Goal: Information Seeking & Learning: Learn about a topic

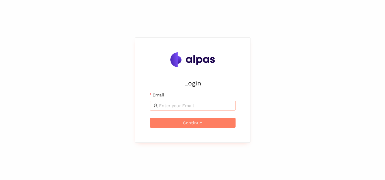
click at [205, 105] on input "Email" at bounding box center [195, 105] width 73 height 7
type input "[PERSON_NAME][EMAIL_ADDRESS][DOMAIN_NAME]"
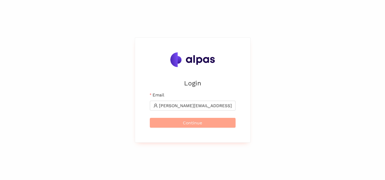
click at [183, 122] on span "Continue" at bounding box center [192, 122] width 19 height 7
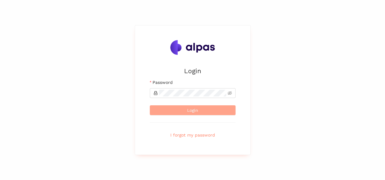
click at [187, 109] on span "Login" at bounding box center [192, 110] width 11 height 7
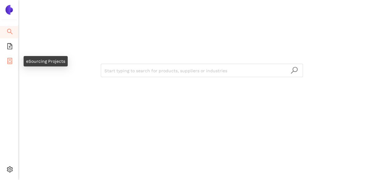
click at [9, 61] on icon "container" at bounding box center [10, 61] width 6 height 6
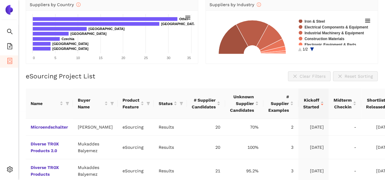
scroll to position [92, 0]
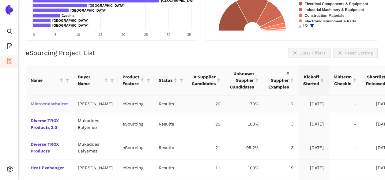
click at [0, 0] on link "Microendschalter" at bounding box center [0, 0] width 0 height 0
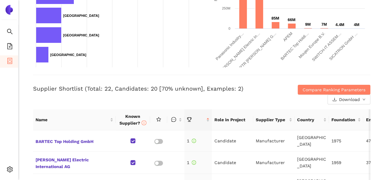
scroll to position [184, 0]
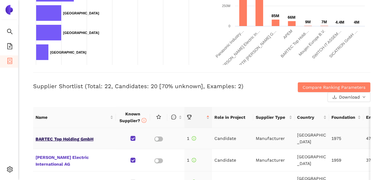
click at [70, 137] on span "BARTEC Top Holding GmbH" at bounding box center [75, 138] width 78 height 8
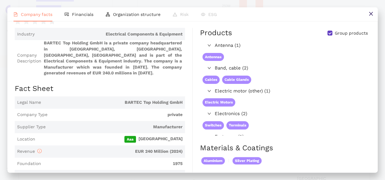
scroll to position [0, 0]
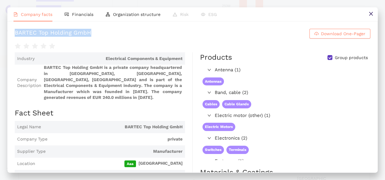
drag, startPoint x: 88, startPoint y: 35, endPoint x: 13, endPoint y: 33, distance: 75.4
click at [13, 33] on div "BARTEC Top Holding GmbH Download One-Pager Industry Electrical Components & Equ…" at bounding box center [192, 96] width 370 height 151
copy div "BARTEC Top Holding GmbH"
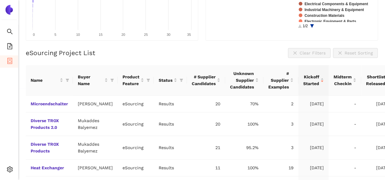
scroll to position [70, 0]
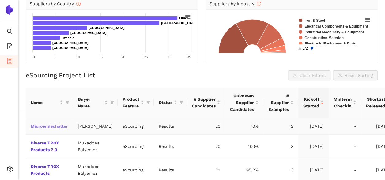
click at [0, 0] on link "Microendschalter" at bounding box center [0, 0] width 0 height 0
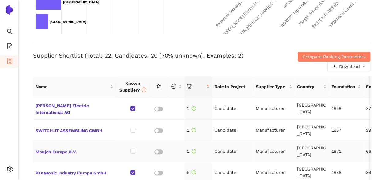
scroll to position [31, 0]
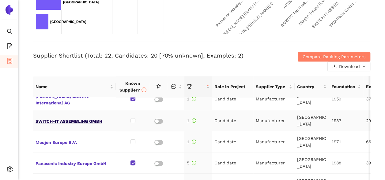
click at [58, 117] on span "SWITCH-IT ASSEMBLING GMBH" at bounding box center [75, 121] width 78 height 8
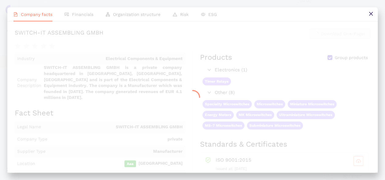
scroll to position [214, 0]
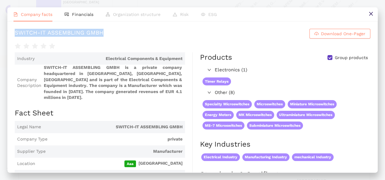
drag, startPoint x: 107, startPoint y: 33, endPoint x: 13, endPoint y: 31, distance: 94.0
click at [13, 31] on div "SWITCH-IT ASSEMBLING GMBH Download One-Pager Industry Electrical Components & E…" at bounding box center [192, 96] width 370 height 151
copy div "SWITCH-IT ASSEMBLING GMBH"
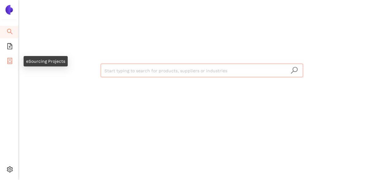
click at [10, 61] on icon "container" at bounding box center [10, 61] width 6 height 6
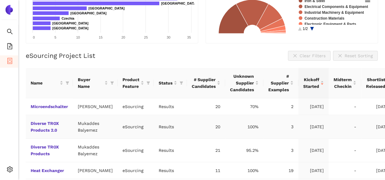
scroll to position [92, 0]
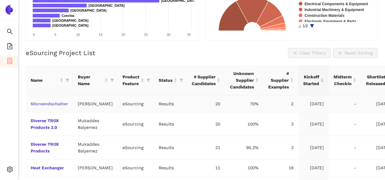
click at [0, 0] on link "Microendschalter" at bounding box center [0, 0] width 0 height 0
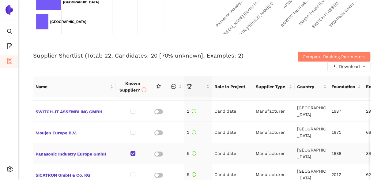
scroll to position [31, 0]
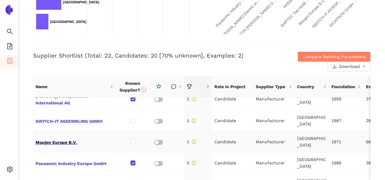
click at [66, 140] on span "Moujen Europe B.V." at bounding box center [75, 142] width 78 height 8
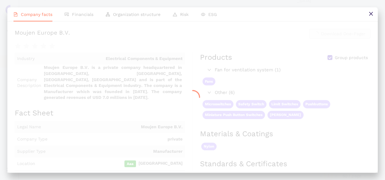
scroll to position [214, 0]
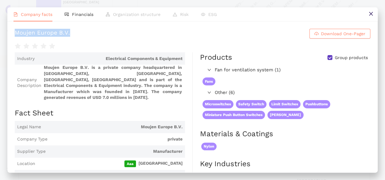
drag, startPoint x: 44, startPoint y: 32, endPoint x: 14, endPoint y: 33, distance: 30.0
click at [14, 33] on div "Moujen Europe B.V. Download One-Pager Industry Electrical Components & Equipmen…" at bounding box center [192, 96] width 370 height 151
copy div "Moujen Europe B.V."
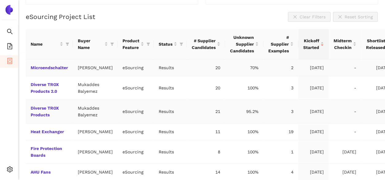
scroll to position [131, 0]
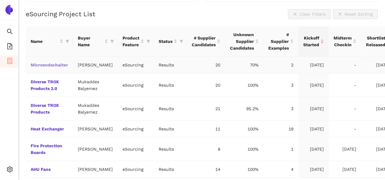
click at [0, 0] on link "Microendschalter" at bounding box center [0, 0] width 0 height 0
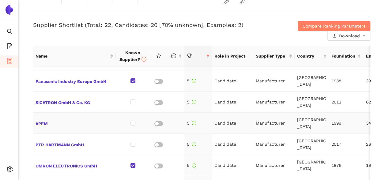
scroll to position [92, 0]
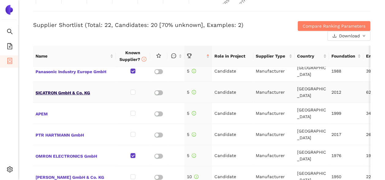
click at [50, 89] on span "SICATRON GmbH & Co. KG" at bounding box center [75, 92] width 78 height 8
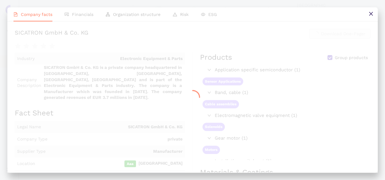
scroll to position [245, 0]
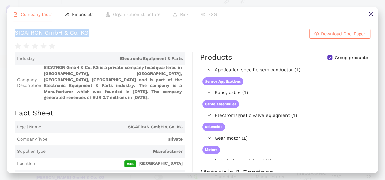
drag, startPoint x: 80, startPoint y: 31, endPoint x: 14, endPoint y: 23, distance: 66.4
click at [14, 23] on div "SICATRON GmbH & Co. KG Download One-Pager Industry Electronic Equipment & Parts…" at bounding box center [192, 96] width 370 height 151
copy div "SICATRON GmbH & Co. KG"
click at [37, 15] on span "Company facts" at bounding box center [37, 14] width 32 height 5
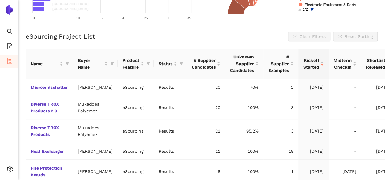
scroll to position [139, 0]
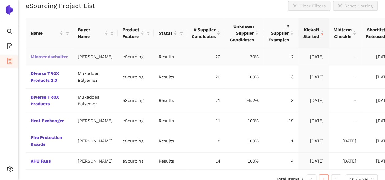
click at [0, 0] on link "Microendschalter" at bounding box center [0, 0] width 0 height 0
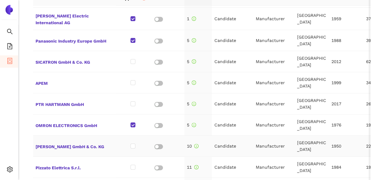
scroll to position [92, 0]
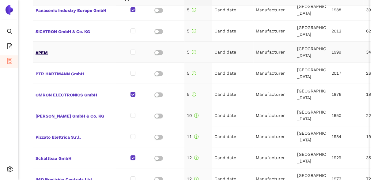
click at [41, 49] on span "APEM" at bounding box center [75, 52] width 78 height 8
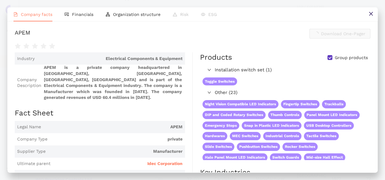
scroll to position [306, 0]
drag, startPoint x: 34, startPoint y: 30, endPoint x: 10, endPoint y: 28, distance: 24.3
click at [10, 28] on div "APEM Download One-Pager Industry Electrical Components & Equipment Company Desc…" at bounding box center [192, 96] width 370 height 151
copy div "APEM"
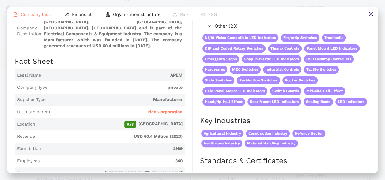
scroll to position [61, 0]
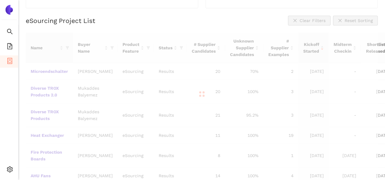
scroll to position [117, 0]
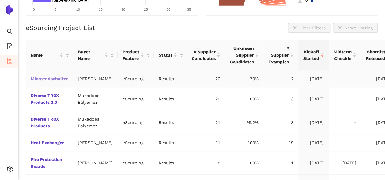
click at [0, 0] on link "Microendschalter" at bounding box center [0, 0] width 0 height 0
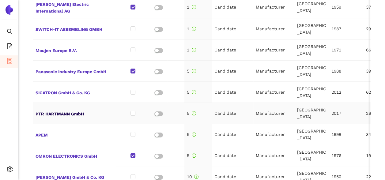
scroll to position [31, 0]
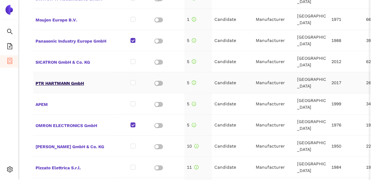
click at [63, 81] on span "PTR HARTMANN GmbH" at bounding box center [75, 83] width 78 height 8
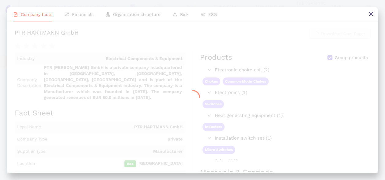
scroll to position [337, 0]
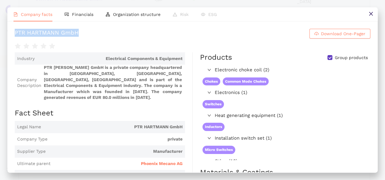
drag, startPoint x: 82, startPoint y: 32, endPoint x: 15, endPoint y: 32, distance: 67.4
click at [15, 32] on h1 "PTR HARTMANN GmbH Download One-Pager" at bounding box center [193, 34] width 356 height 10
copy div "PTR HARTMANN GmbH"
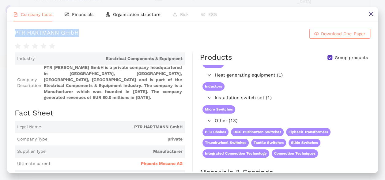
scroll to position [61, 0]
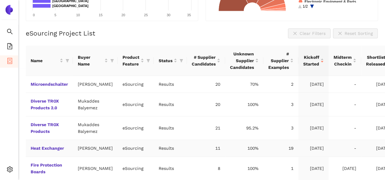
scroll to position [106, 0]
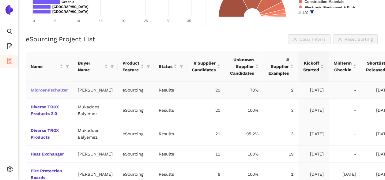
click at [0, 0] on link "Microendschalter" at bounding box center [0, 0] width 0 height 0
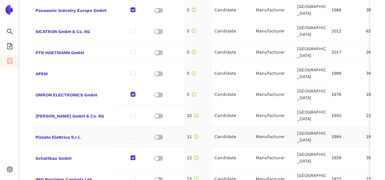
scroll to position [92, 0]
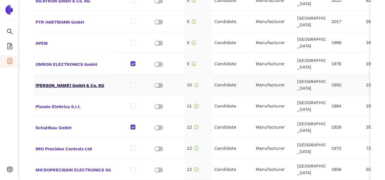
click at [83, 83] on span "[PERSON_NAME] GmbH & Co. KG" at bounding box center [75, 85] width 78 height 8
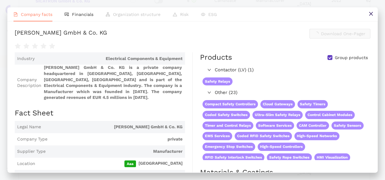
scroll to position [337, 0]
drag, startPoint x: 113, startPoint y: 34, endPoint x: 15, endPoint y: 36, distance: 98.3
click at [15, 36] on h1 "Hermann ZANDER GmbH & Co. KG Download One-Pager" at bounding box center [193, 34] width 356 height 10
copy div "[PERSON_NAME] GmbH & Co. KG"
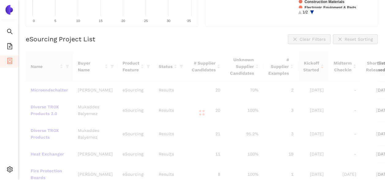
scroll to position [83, 0]
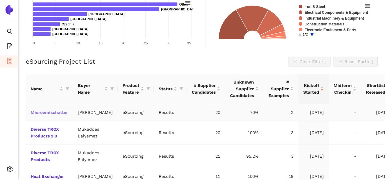
click at [53, 112] on td "Microendschalter" at bounding box center [49, 112] width 47 height 17
click at [0, 0] on link "Microendschalter" at bounding box center [0, 0] width 0 height 0
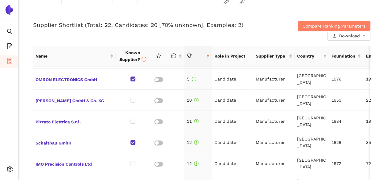
scroll to position [184, 0]
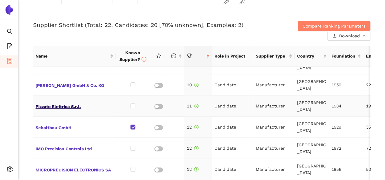
click at [70, 104] on span "Pizzato Elettrica S.r.l." at bounding box center [75, 106] width 78 height 8
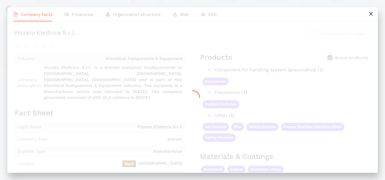
scroll to position [245, 0]
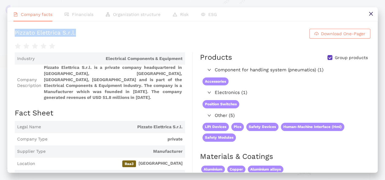
drag, startPoint x: 41, startPoint y: 30, endPoint x: 13, endPoint y: 28, distance: 28.0
click at [13, 28] on div "Pizzato Elettrica S.r.l. Download One-Pager Industry Electrical Components & Eq…" at bounding box center [192, 96] width 370 height 151
copy div "Pizzato Elettrica S.r.l."
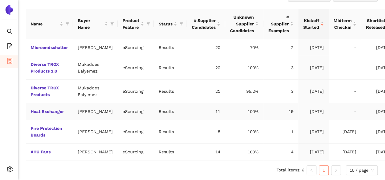
scroll to position [136, 0]
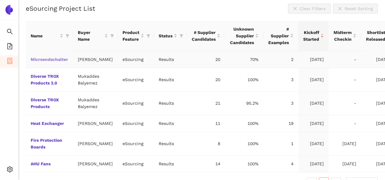
click at [0, 0] on link "Microendschalter" at bounding box center [0, 0] width 0 height 0
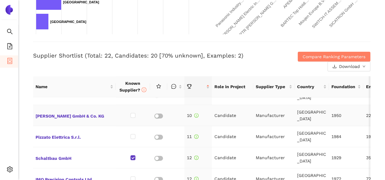
scroll to position [214, 0]
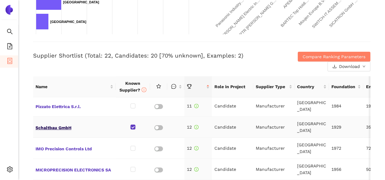
click at [59, 126] on span "Schaltbau GmbH" at bounding box center [75, 127] width 78 height 8
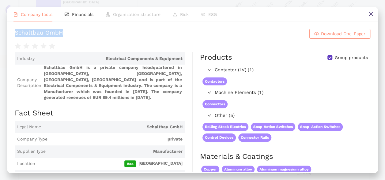
drag, startPoint x: 65, startPoint y: 34, endPoint x: 16, endPoint y: 32, distance: 49.3
click at [16, 32] on h1 "Schaltbau GmbH Download One-Pager" at bounding box center [193, 34] width 356 height 10
copy div "Schaltbau GmbH"
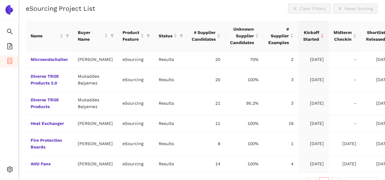
scroll to position [114, 0]
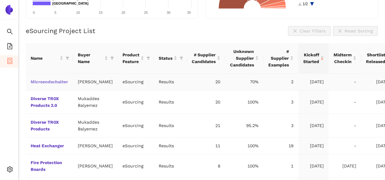
click at [0, 0] on link "Microendschalter" at bounding box center [0, 0] width 0 height 0
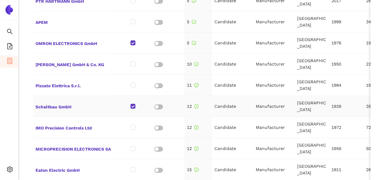
scroll to position [122, 0]
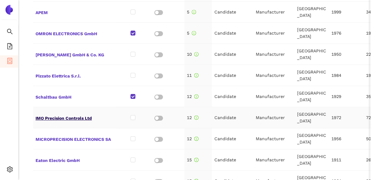
click at [69, 115] on span "IMO Precision Controls Ltd" at bounding box center [75, 118] width 78 height 8
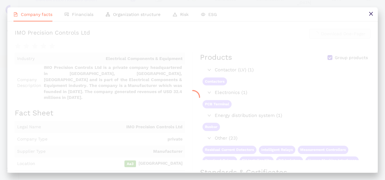
scroll to position [337, 0]
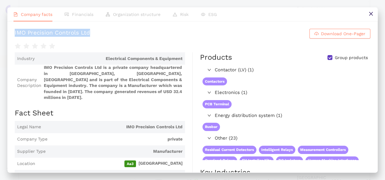
drag, startPoint x: 94, startPoint y: 31, endPoint x: 13, endPoint y: 31, distance: 80.8
click at [13, 31] on div "IMO Precision Controls Ltd Download One-Pager Industry Electrical Components & …" at bounding box center [192, 96] width 370 height 151
copy div "IMO Precision Controls Ltd"
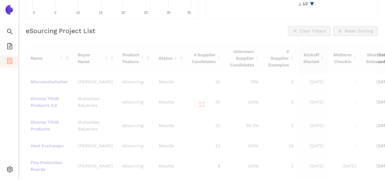
scroll to position [92, 0]
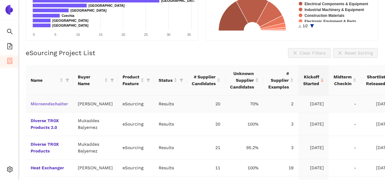
click at [0, 0] on link "Microendschalter" at bounding box center [0, 0] width 0 height 0
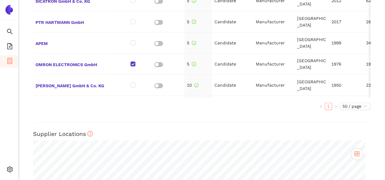
scroll to position [429, 0]
click at [162, 124] on div "Back eSourcing : Microendschalter Project Timeline Entry Mask Kick-Off Done 1.8…" at bounding box center [201, 90] width 367 height 180
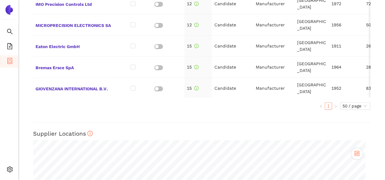
scroll to position [147, 0]
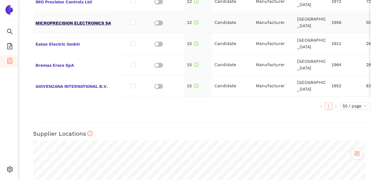
click at [75, 18] on span "MICROPRECISION ELECTRONICS SA" at bounding box center [75, 22] width 78 height 8
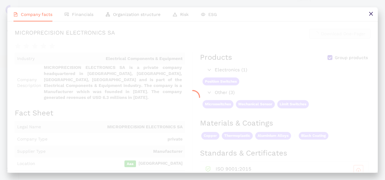
scroll to position [429, 0]
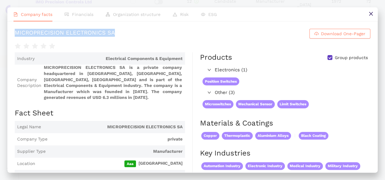
drag, startPoint x: 125, startPoint y: 33, endPoint x: 14, endPoint y: 27, distance: 110.7
click at [14, 27] on div "MICROPRECISION ELECTRONICS SA Download One-Pager Industry Electrical Components…" at bounding box center [192, 96] width 370 height 151
copy div "MICROPRECISION ELECTRONICS SA"
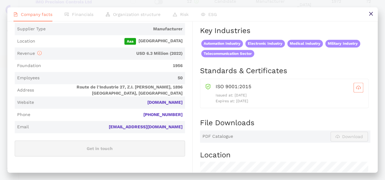
scroll to position [0, 0]
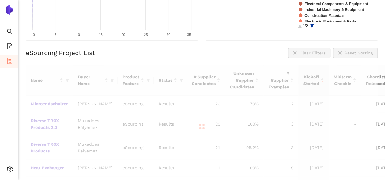
scroll to position [70, 0]
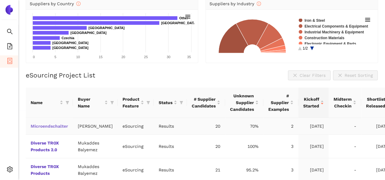
click at [0, 0] on link "Microendschalter" at bounding box center [0, 0] width 0 height 0
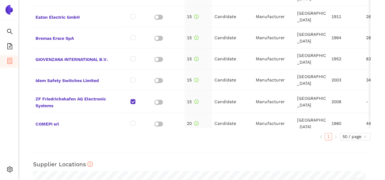
scroll to position [208, 0]
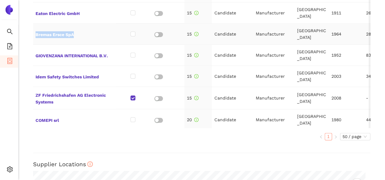
drag, startPoint x: 84, startPoint y: 33, endPoint x: 34, endPoint y: 32, distance: 49.9
click at [34, 32] on td "Bremas Ersce SpA" at bounding box center [74, 34] width 83 height 21
copy span "Bremas Ersce SpA"
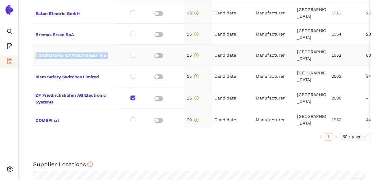
drag, startPoint x: 113, startPoint y: 52, endPoint x: 34, endPoint y: 51, distance: 79.0
click at [34, 51] on td "GIOVENZANA INTERNATIONAL B.V." at bounding box center [74, 55] width 83 height 21
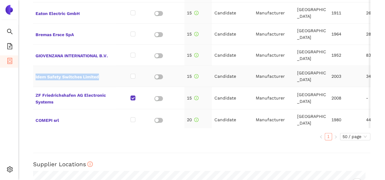
drag, startPoint x: 105, startPoint y: 74, endPoint x: 35, endPoint y: 74, distance: 70.1
click at [35, 74] on td "Idem Safety Switches Limited" at bounding box center [74, 76] width 83 height 21
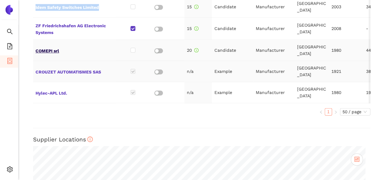
scroll to position [429, 0]
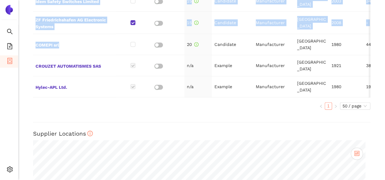
drag, startPoint x: 70, startPoint y: 40, endPoint x: 28, endPoint y: 38, distance: 42.0
click at [28, 38] on div "Back eSourcing : Microendschalter Project Timeline Entry Mask Kick-Off Done 1.8…" at bounding box center [201, 90] width 367 height 180
drag, startPoint x: 28, startPoint y: 38, endPoint x: 111, endPoint y: 39, distance: 83.6
click at [111, 40] on span "COMEPI srl" at bounding box center [75, 44] width 78 height 8
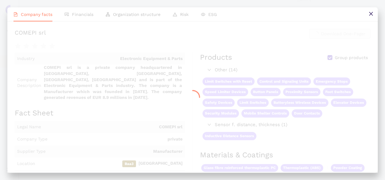
click at [38, 41] on div at bounding box center [192, 97] width 370 height 151
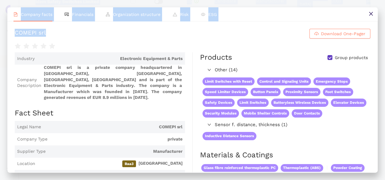
drag, startPoint x: 7, startPoint y: 32, endPoint x: -1, endPoint y: 31, distance: 8.3
click at [0, 31] on html "Search eSourcing Templates eSourcing Projects Settings Back eSourcing : Microen…" at bounding box center [192, 90] width 385 height 180
click at [87, 38] on h1 "COMEPI srl Download One-Pager" at bounding box center [193, 34] width 356 height 10
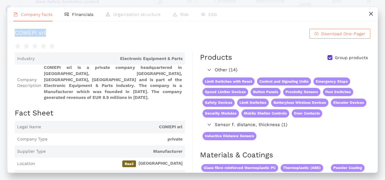
drag, startPoint x: 58, startPoint y: 35, endPoint x: 8, endPoint y: 32, distance: 49.7
click at [8, 32] on div "COMEPI srl Download One-Pager Industry Electronic Equipment & Parts Company Des…" at bounding box center [192, 96] width 370 height 151
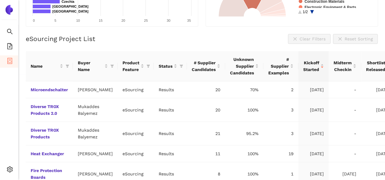
scroll to position [167, 0]
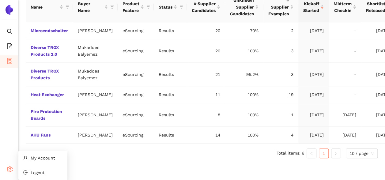
click at [10, 170] on icon "setting" at bounding box center [10, 169] width 6 height 6
click at [34, 171] on span "Logout" at bounding box center [38, 172] width 14 height 5
